Goal: Information Seeking & Learning: Learn about a topic

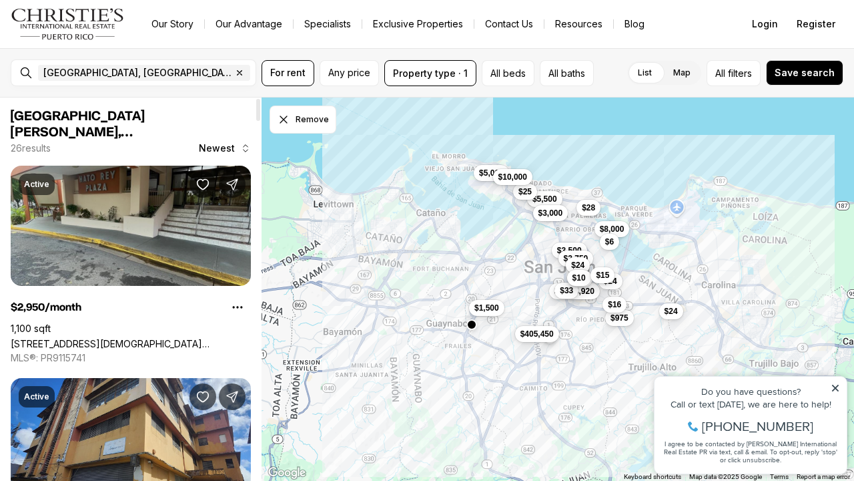
click at [176, 338] on link "[STREET_ADDRESS][DEMOGRAPHIC_DATA][PERSON_NAME][PERSON_NAME]" at bounding box center [131, 343] width 240 height 11
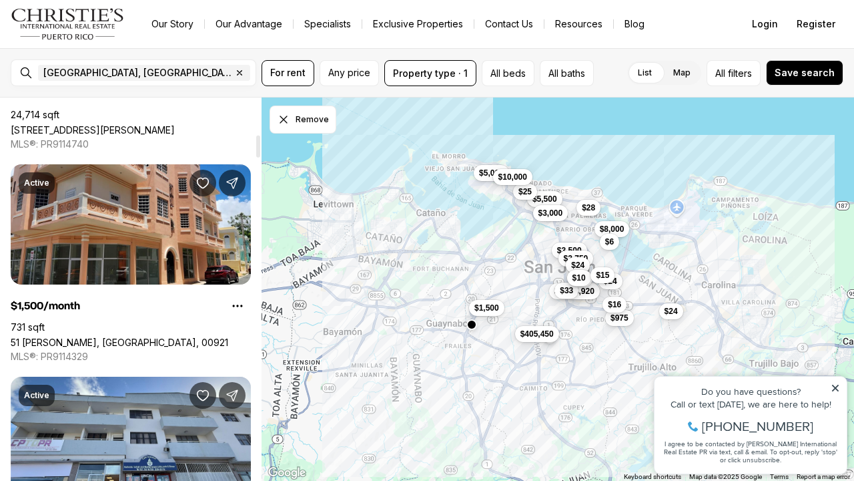
scroll to position [641, 0]
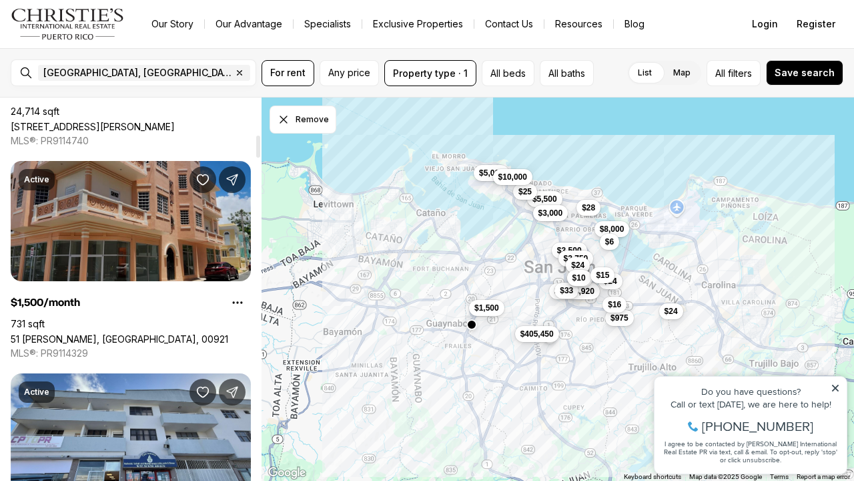
click at [124, 333] on link "51 [PERSON_NAME], [GEOGRAPHIC_DATA], 00921" at bounding box center [120, 338] width 218 height 11
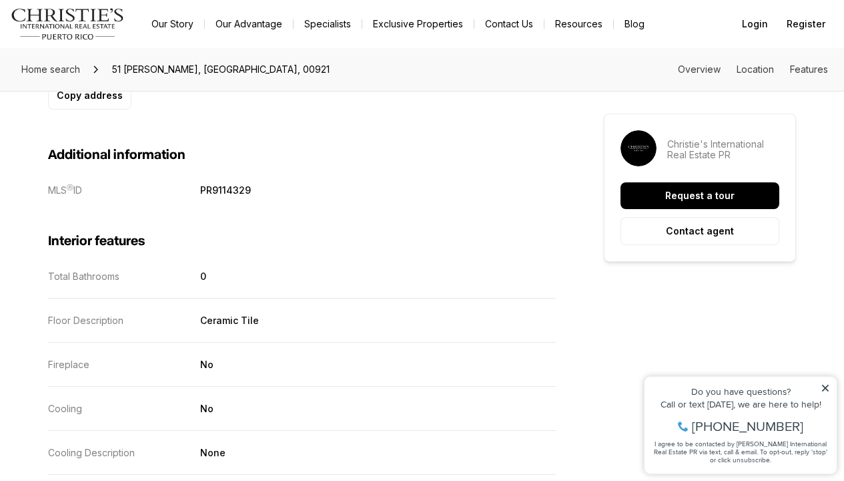
scroll to position [1100, 0]
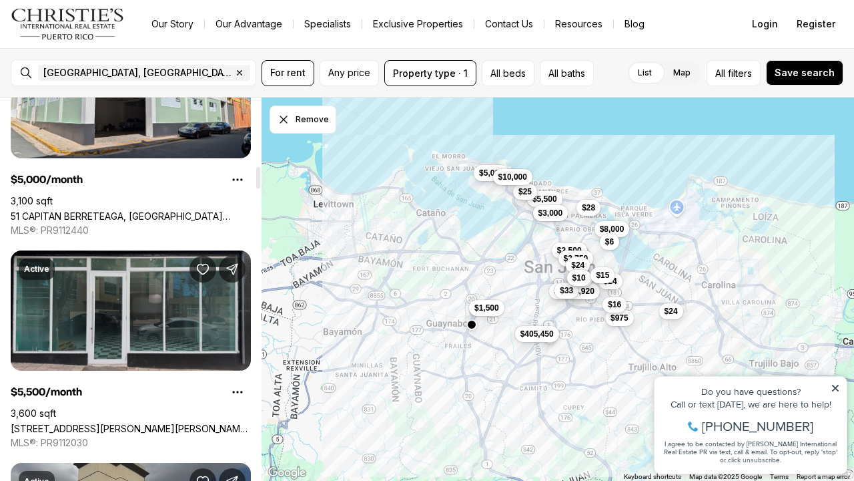
scroll to position [1193, 0]
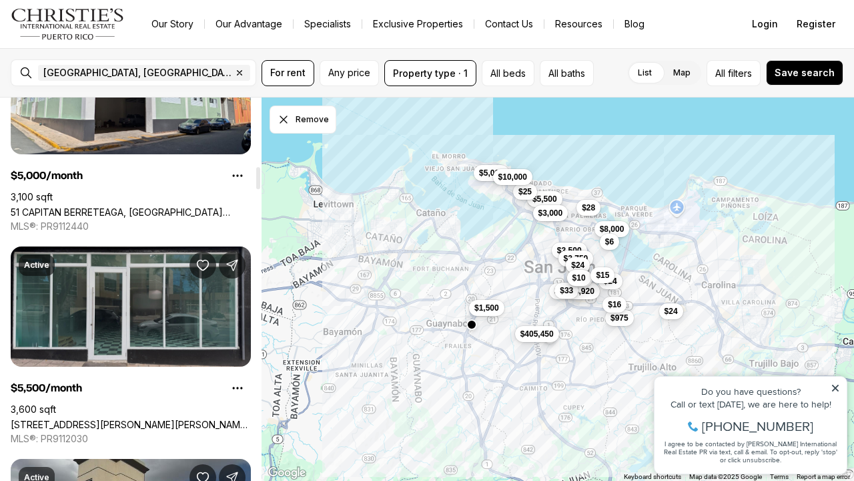
click at [177, 418] on link "[STREET_ADDRESS][PERSON_NAME][PERSON_NAME][PERSON_NAME]" at bounding box center [131, 423] width 240 height 11
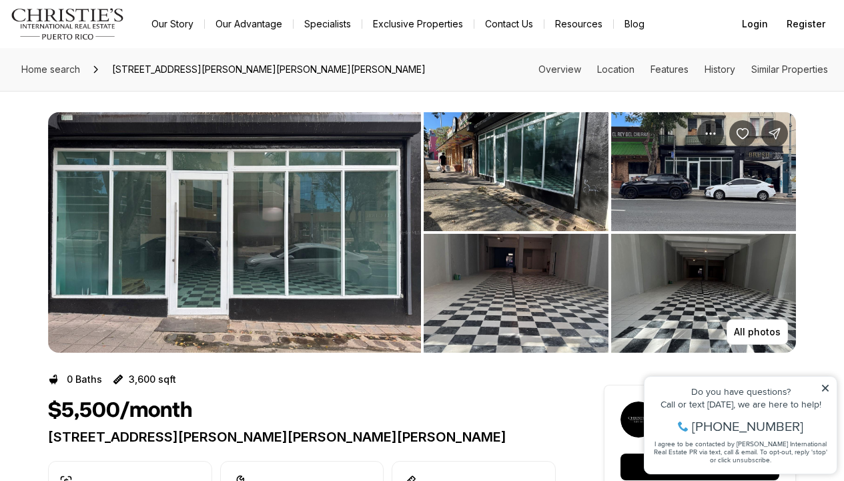
click at [477, 199] on img "View image gallery" at bounding box center [516, 171] width 185 height 119
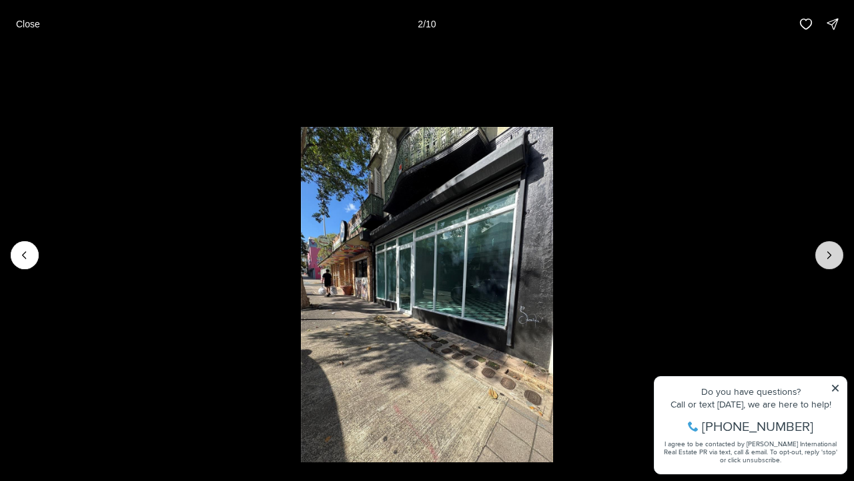
click at [837, 252] on button "Next slide" at bounding box center [830, 255] width 28 height 28
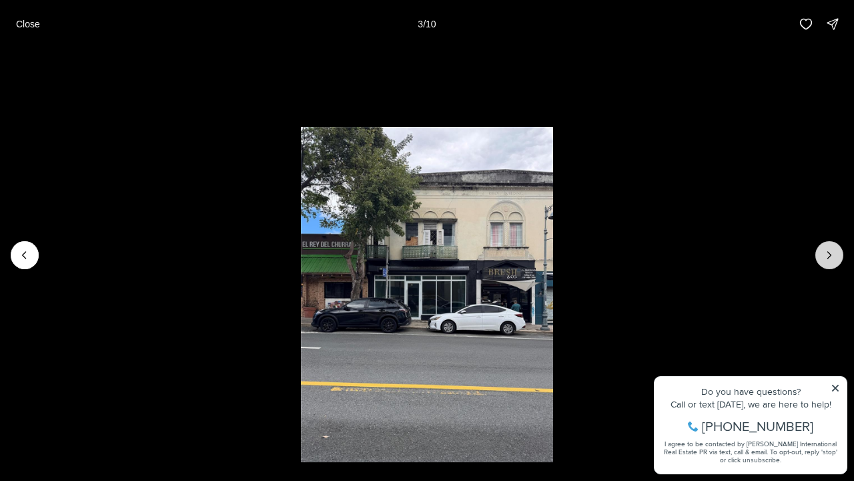
click at [836, 252] on button "Next slide" at bounding box center [830, 255] width 28 height 28
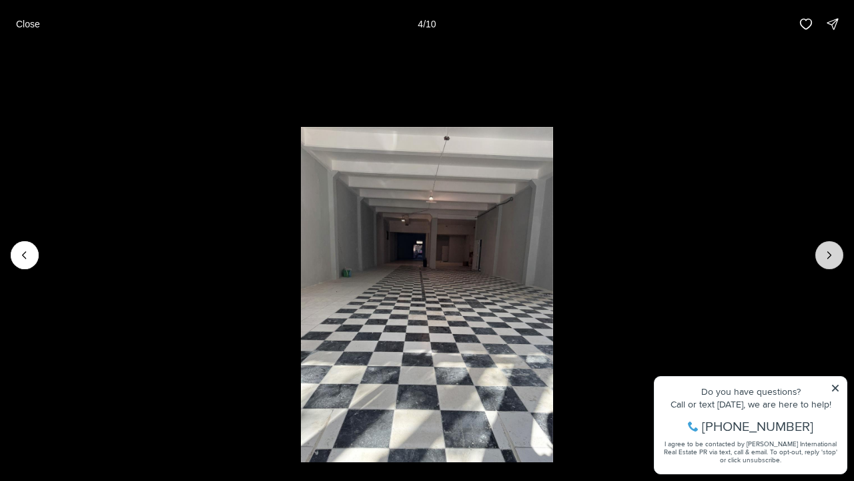
click at [837, 253] on button "Next slide" at bounding box center [830, 255] width 28 height 28
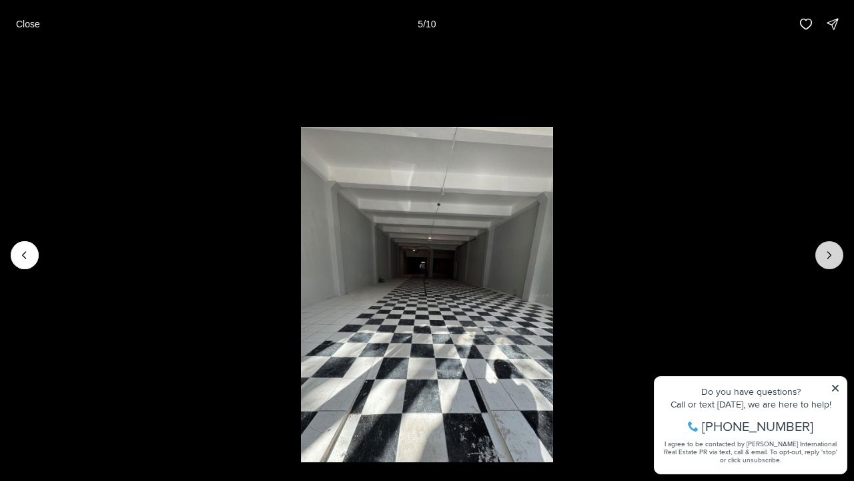
click at [837, 254] on button "Next slide" at bounding box center [830, 255] width 28 height 28
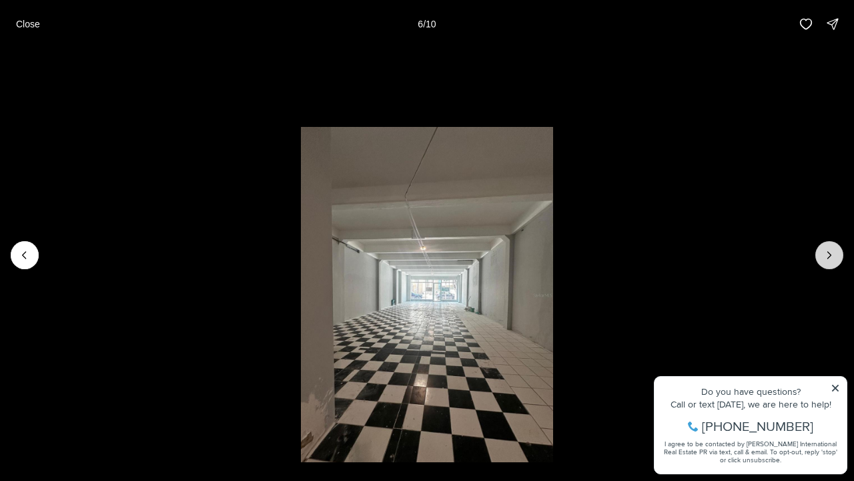
click at [837, 255] on button "Next slide" at bounding box center [830, 255] width 28 height 28
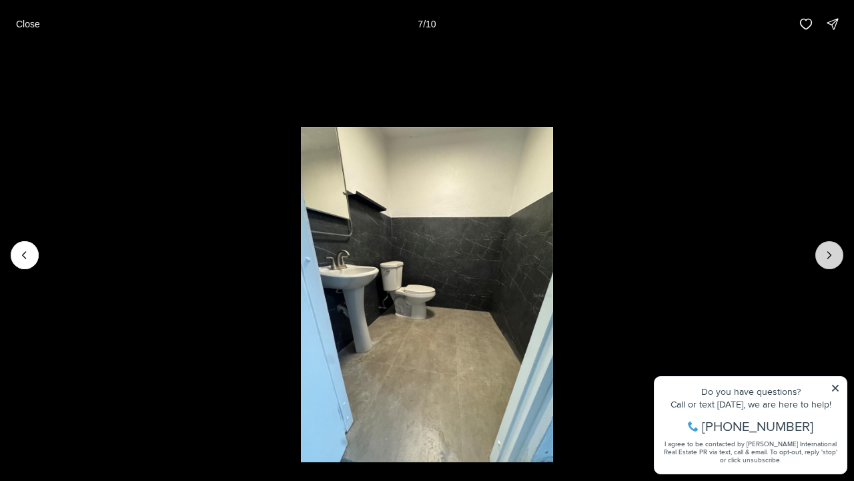
click at [836, 256] on button "Next slide" at bounding box center [830, 255] width 28 height 28
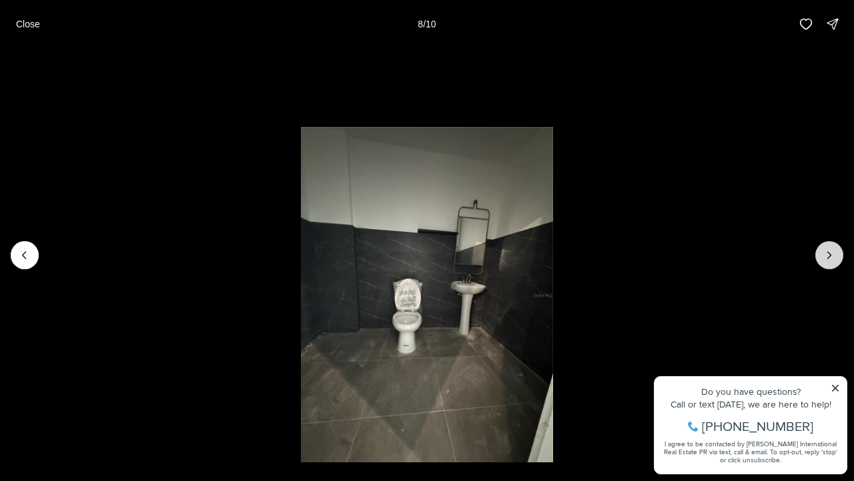
click at [836, 256] on button "Next slide" at bounding box center [830, 255] width 28 height 28
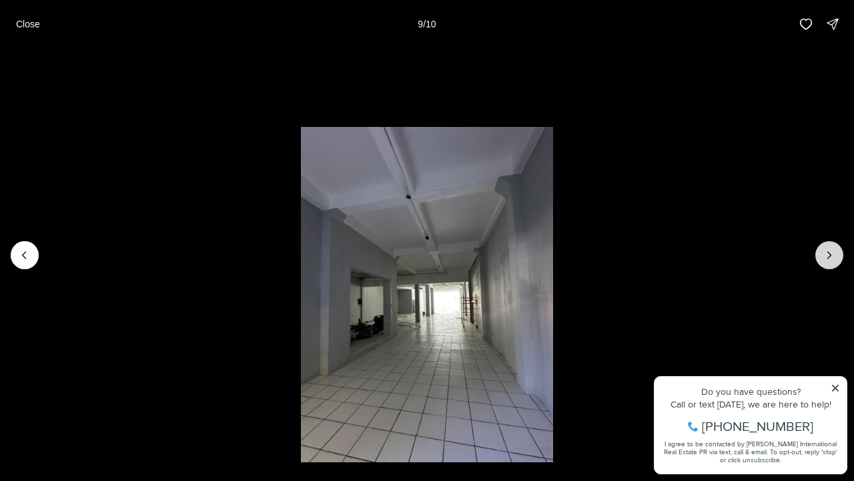
click at [836, 257] on button "Next slide" at bounding box center [830, 255] width 28 height 28
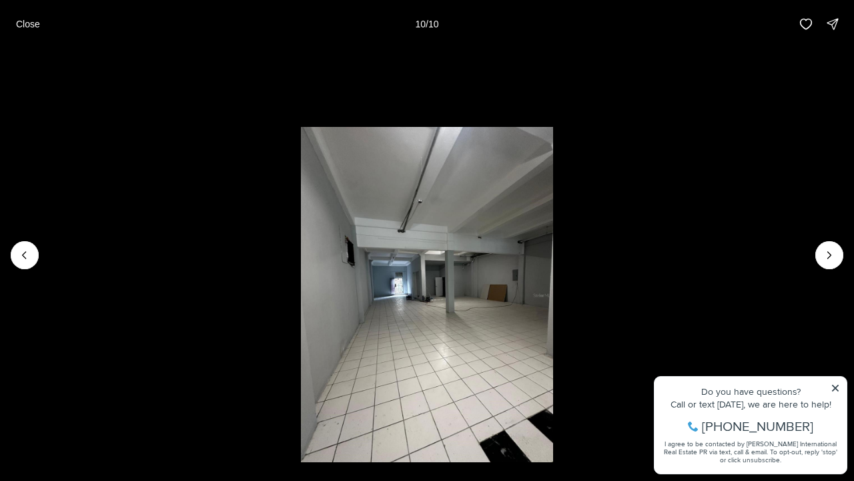
click at [836, 258] on div at bounding box center [830, 255] width 28 height 28
click at [30, 22] on p "Close" at bounding box center [28, 24] width 24 height 11
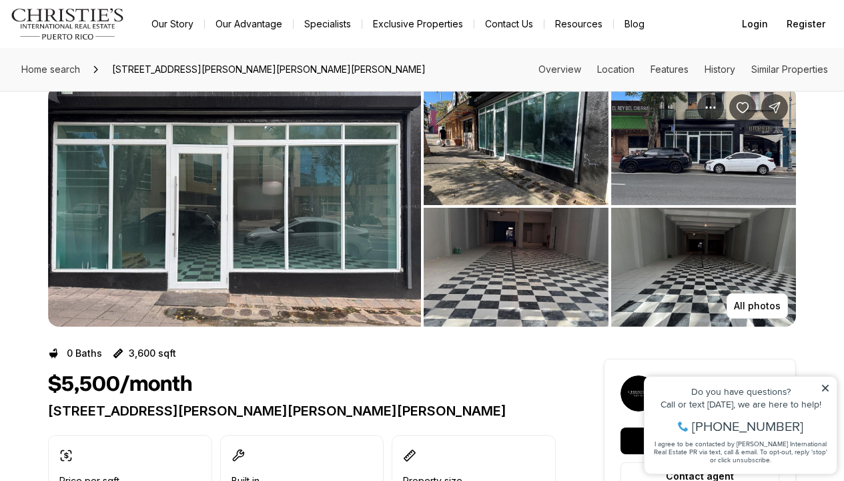
scroll to position [20, 0]
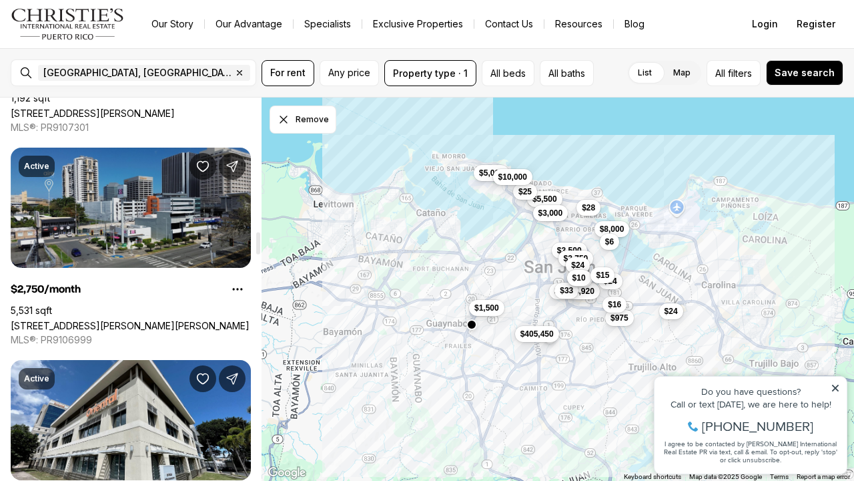
scroll to position [2360, 0]
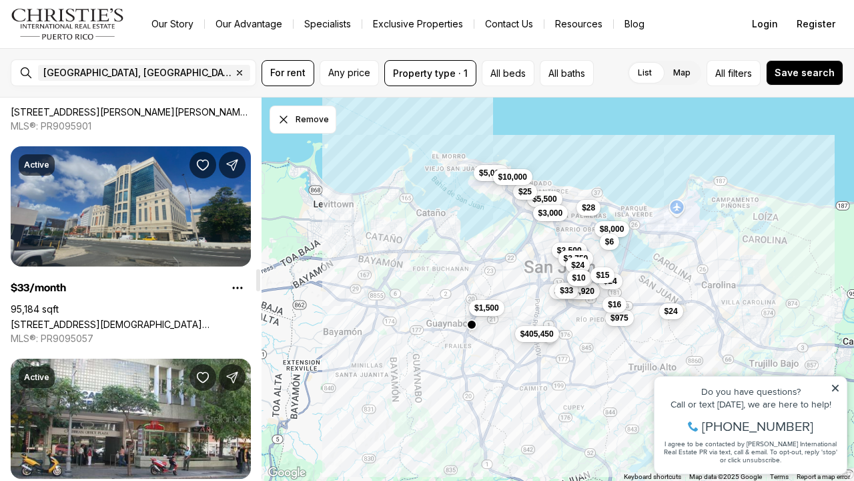
scroll to position [2978, 0]
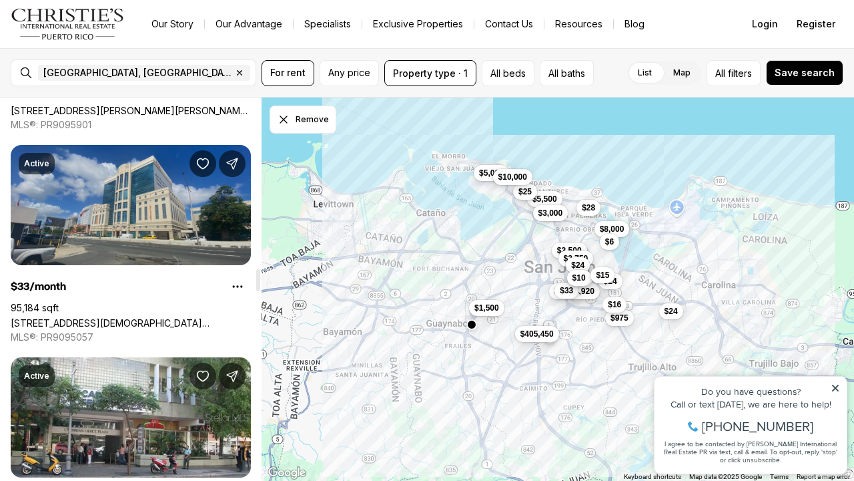
click at [168, 317] on link "[STREET_ADDRESS][DEMOGRAPHIC_DATA][PERSON_NAME][PERSON_NAME]" at bounding box center [131, 322] width 240 height 11
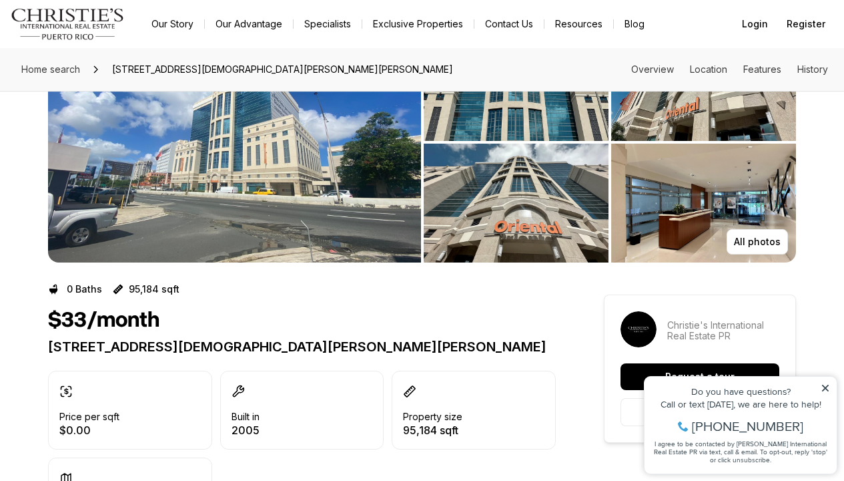
scroll to position [94, 0]
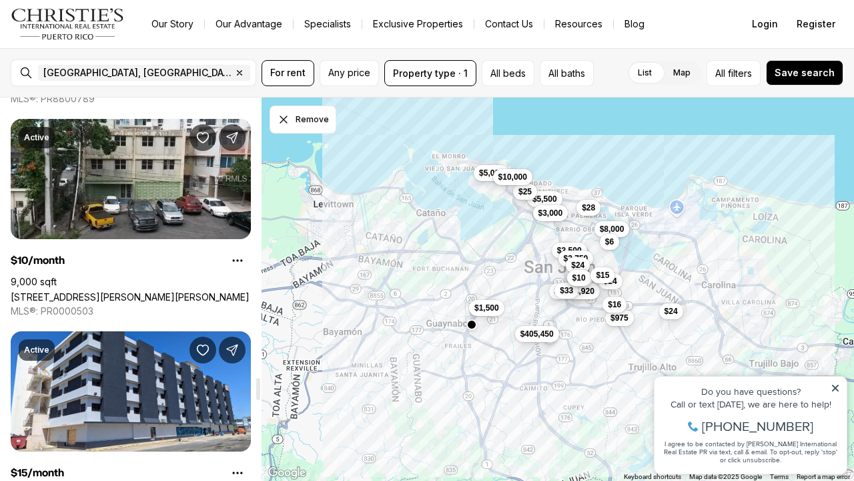
scroll to position [4948, 0]
